Goal: Task Accomplishment & Management: Complete application form

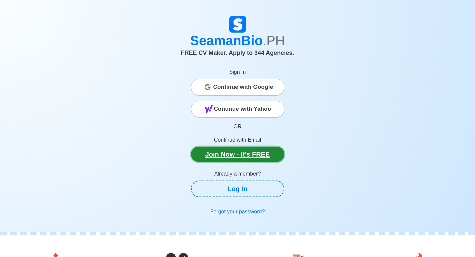
click at [268, 154] on link "Join Now - It's FREE" at bounding box center [237, 154] width 93 height 15
click at [205, 150] on link "Join Now - It's FREE" at bounding box center [237, 154] width 93 height 15
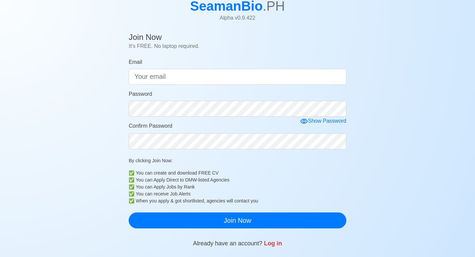
scroll to position [67, 0]
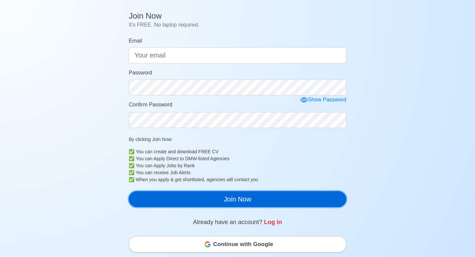
click at [158, 205] on button "Join Now" at bounding box center [237, 199] width 217 height 16
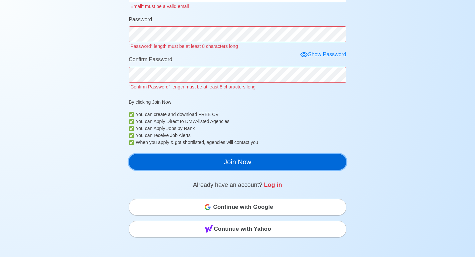
scroll to position [133, 0]
